Goal: Task Accomplishment & Management: Manage account settings

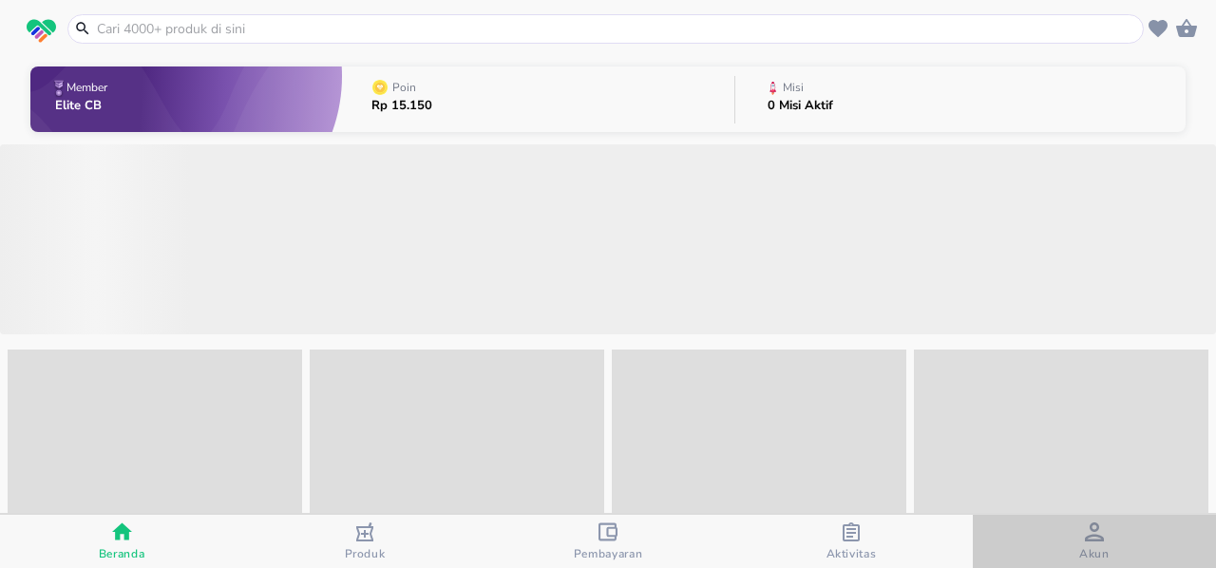
click at [1098, 544] on div "button" at bounding box center [1094, 534] width 19 height 24
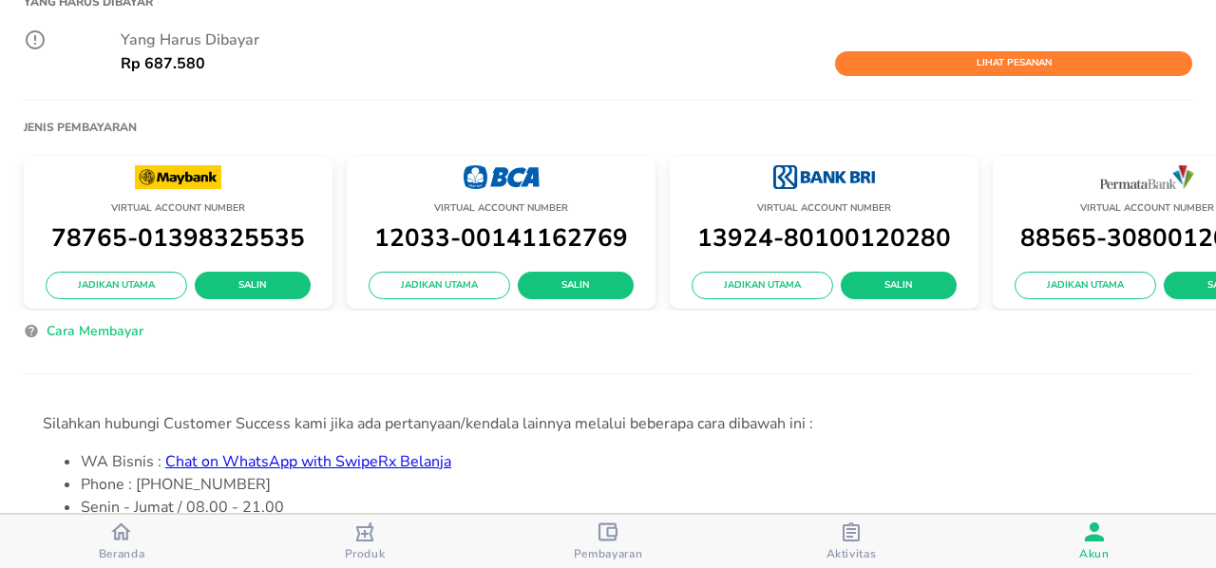
scroll to position [708, 0]
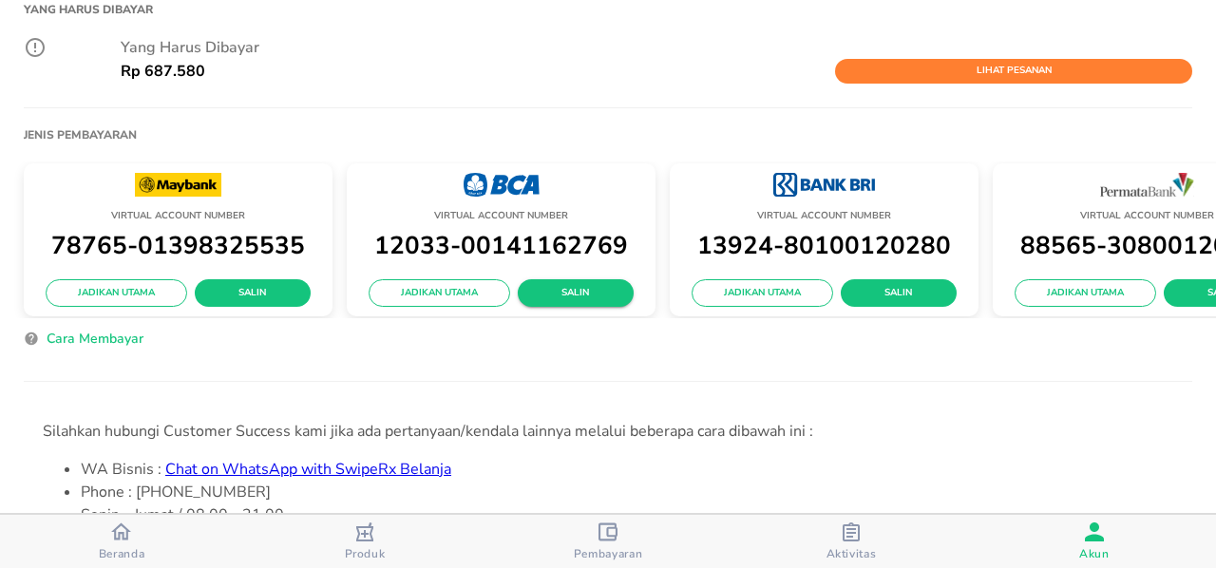
click at [573, 285] on span "Salin" at bounding box center [575, 293] width 85 height 17
click at [900, 285] on span "Salin" at bounding box center [898, 293] width 85 height 17
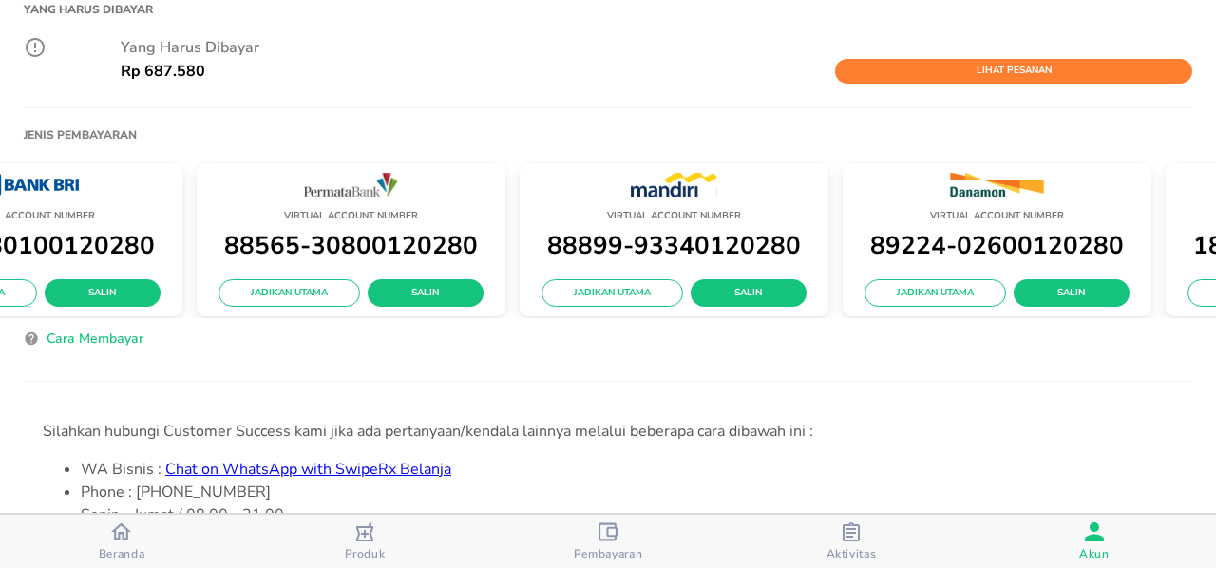
scroll to position [0, 868]
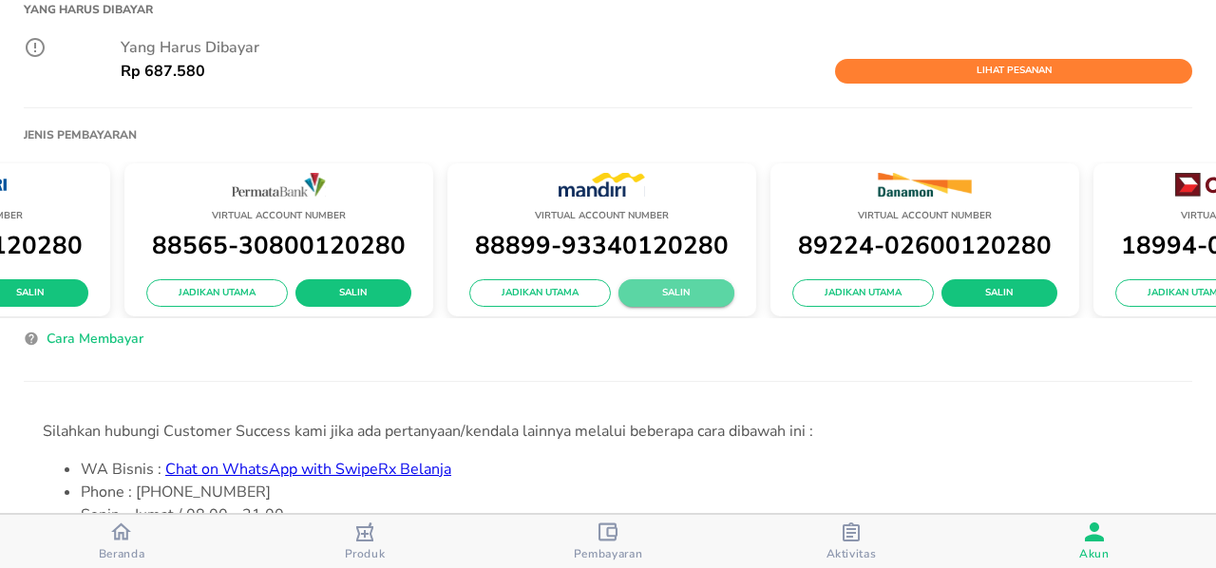
click at [687, 285] on span "Salin" at bounding box center [676, 293] width 85 height 17
